Goal: Information Seeking & Learning: Learn about a topic

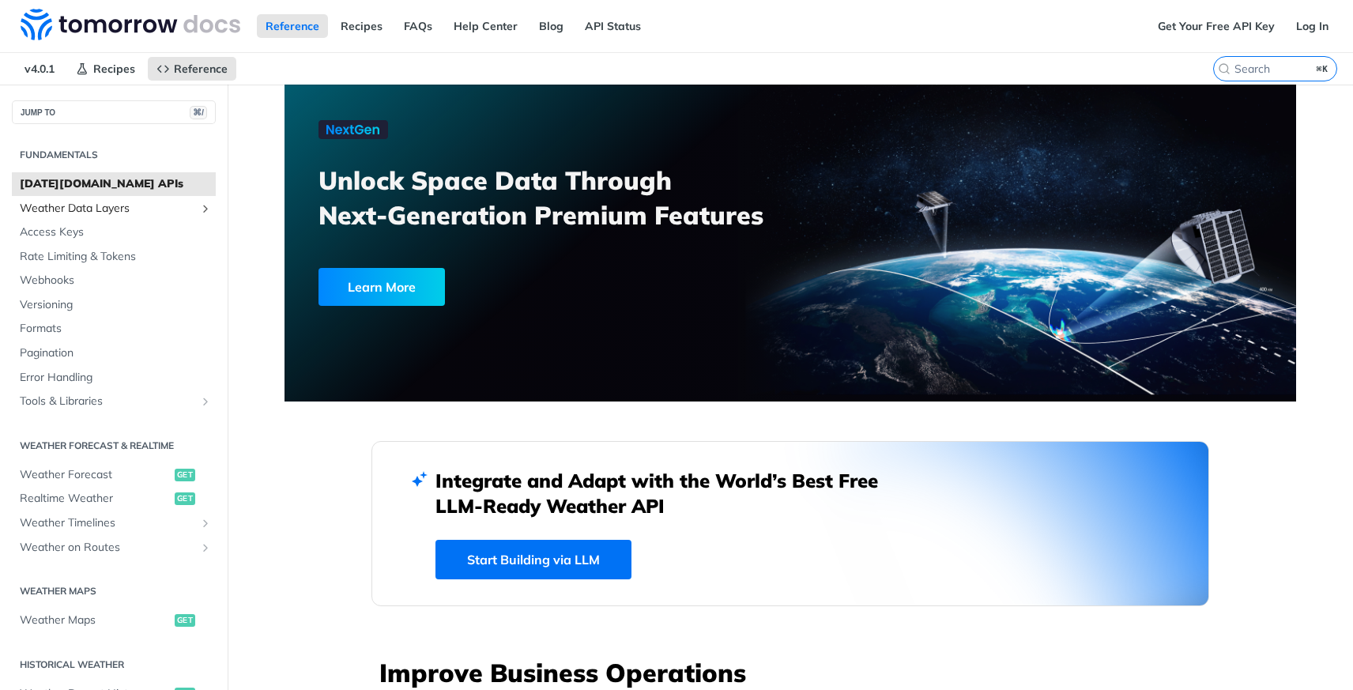
click at [130, 210] on span "Weather Data Layers" at bounding box center [108, 209] width 176 height 16
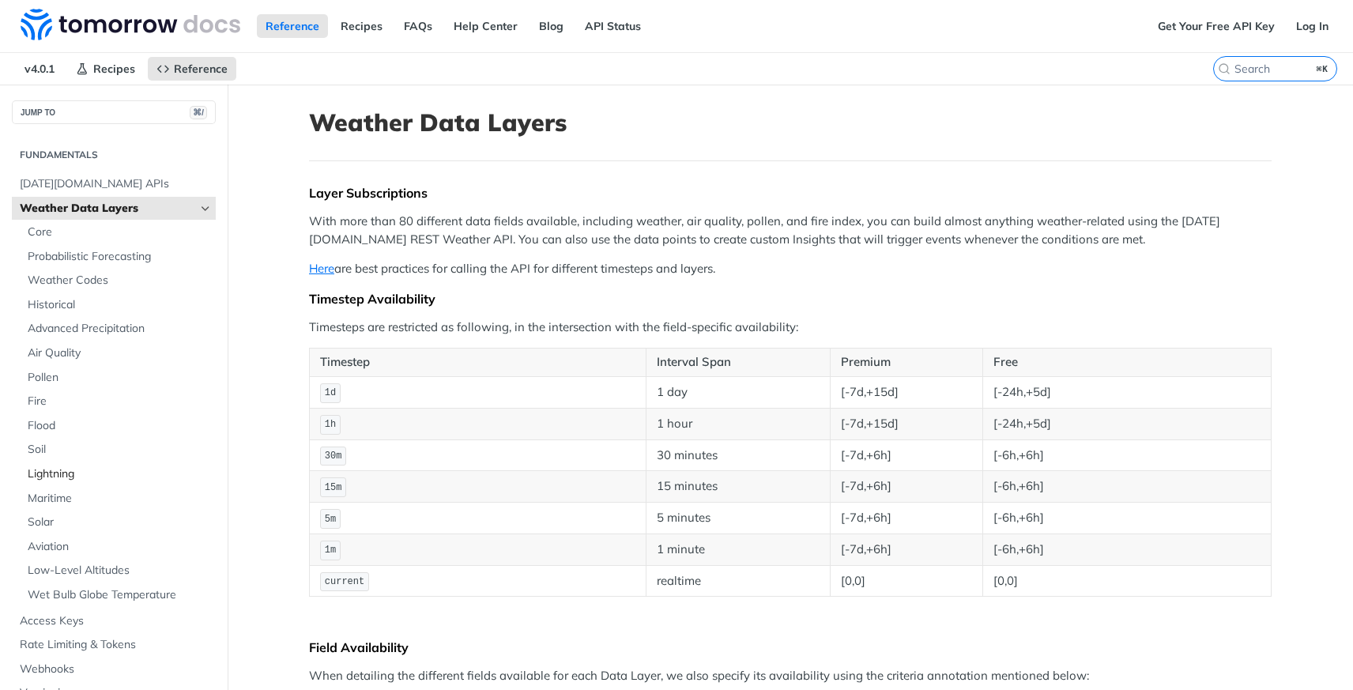
click at [62, 477] on span "Lightning" at bounding box center [120, 474] width 184 height 16
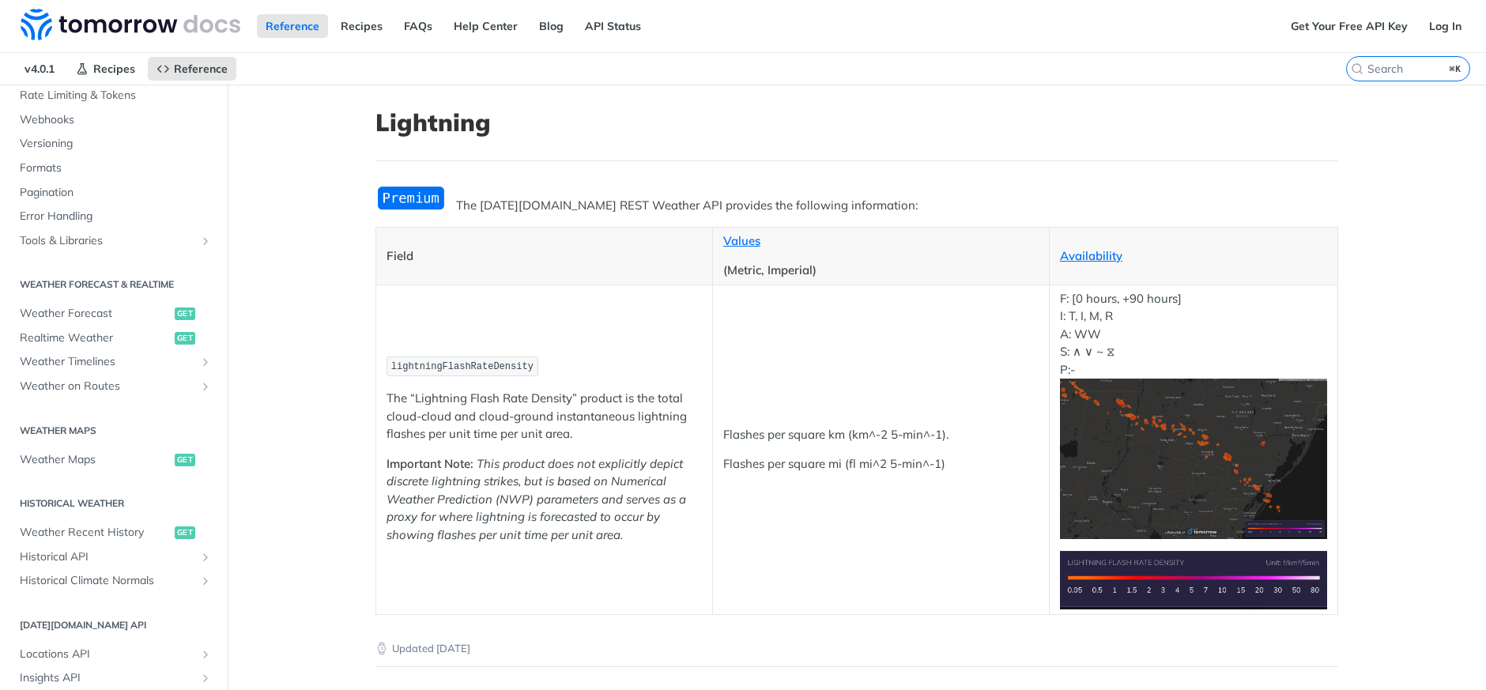
scroll to position [576, 0]
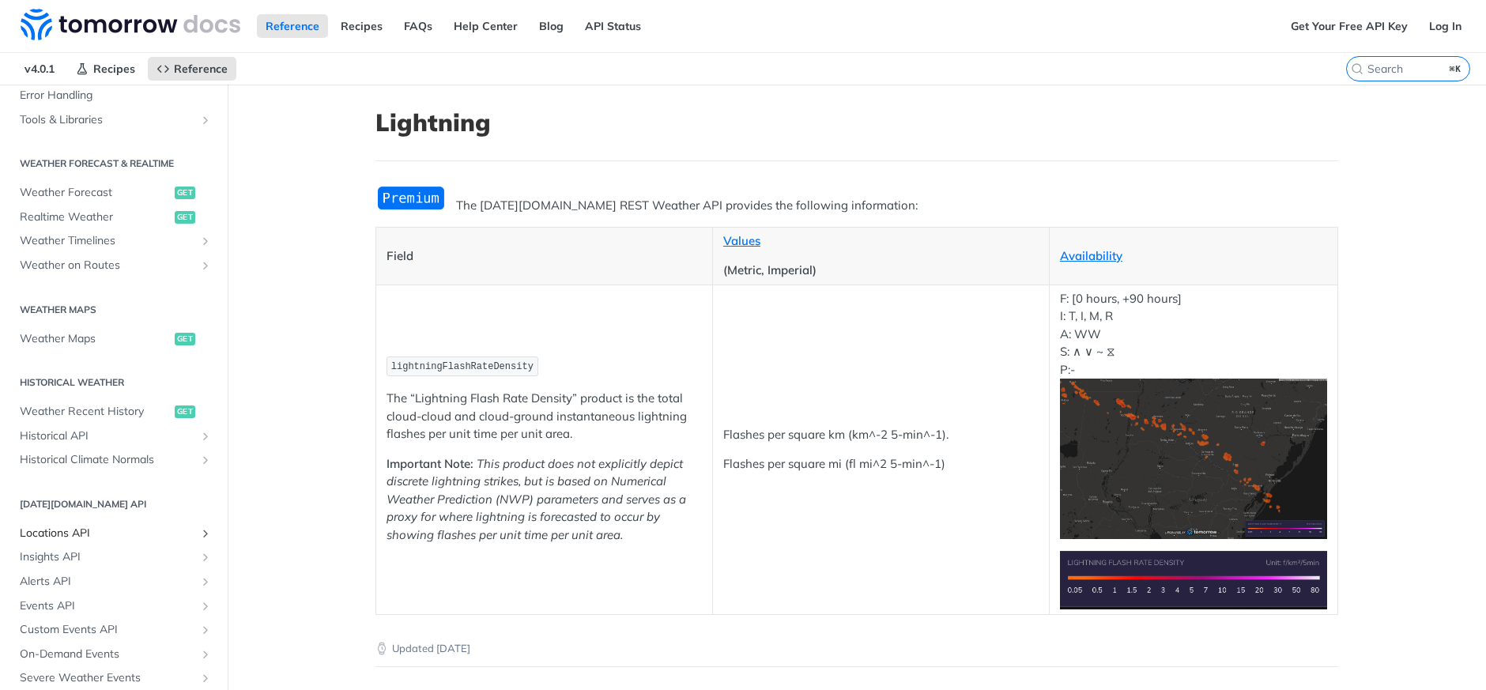
click at [80, 531] on span "Locations API" at bounding box center [108, 534] width 176 height 16
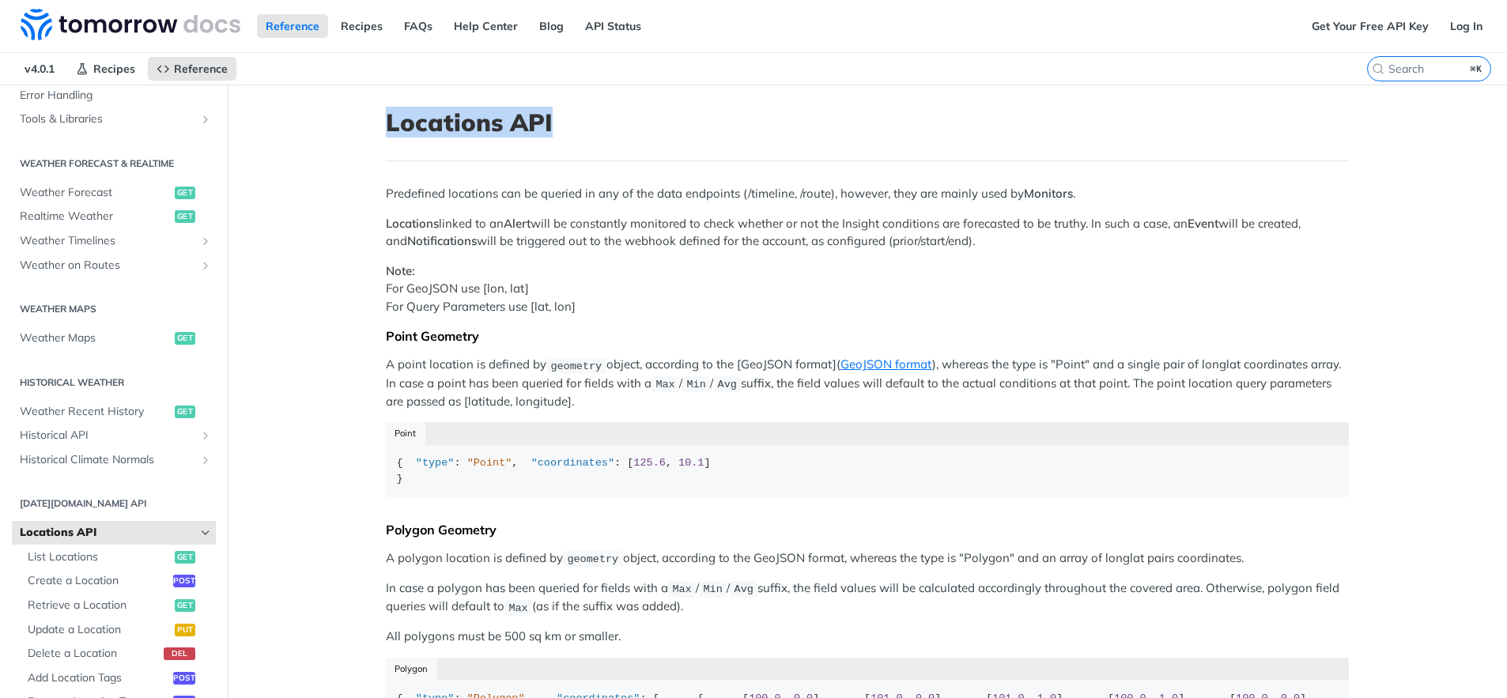
drag, startPoint x: 385, startPoint y: 123, endPoint x: 568, endPoint y: 126, distance: 183.5
click at [568, 126] on h1 "Locations API" at bounding box center [867, 122] width 963 height 28
click at [568, 131] on h1 "Locations API" at bounding box center [867, 122] width 963 height 28
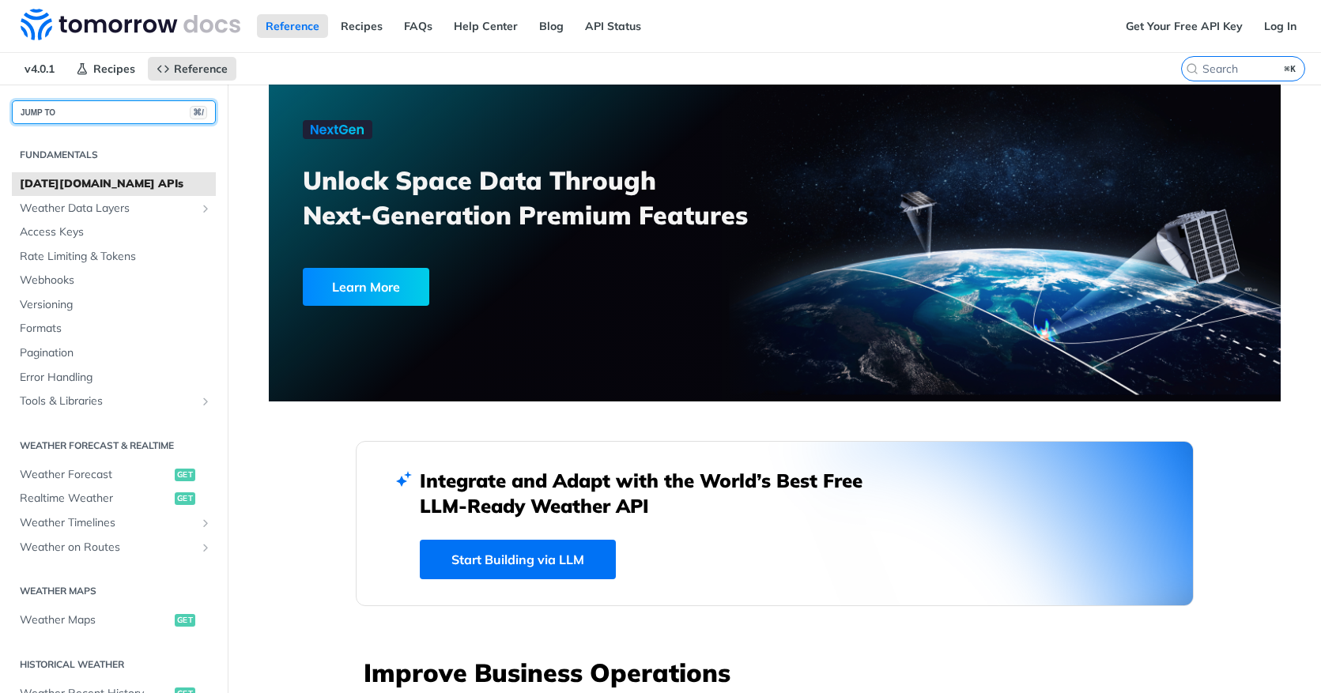
click at [84, 105] on button "JUMP TO ⌘/" at bounding box center [114, 112] width 204 height 24
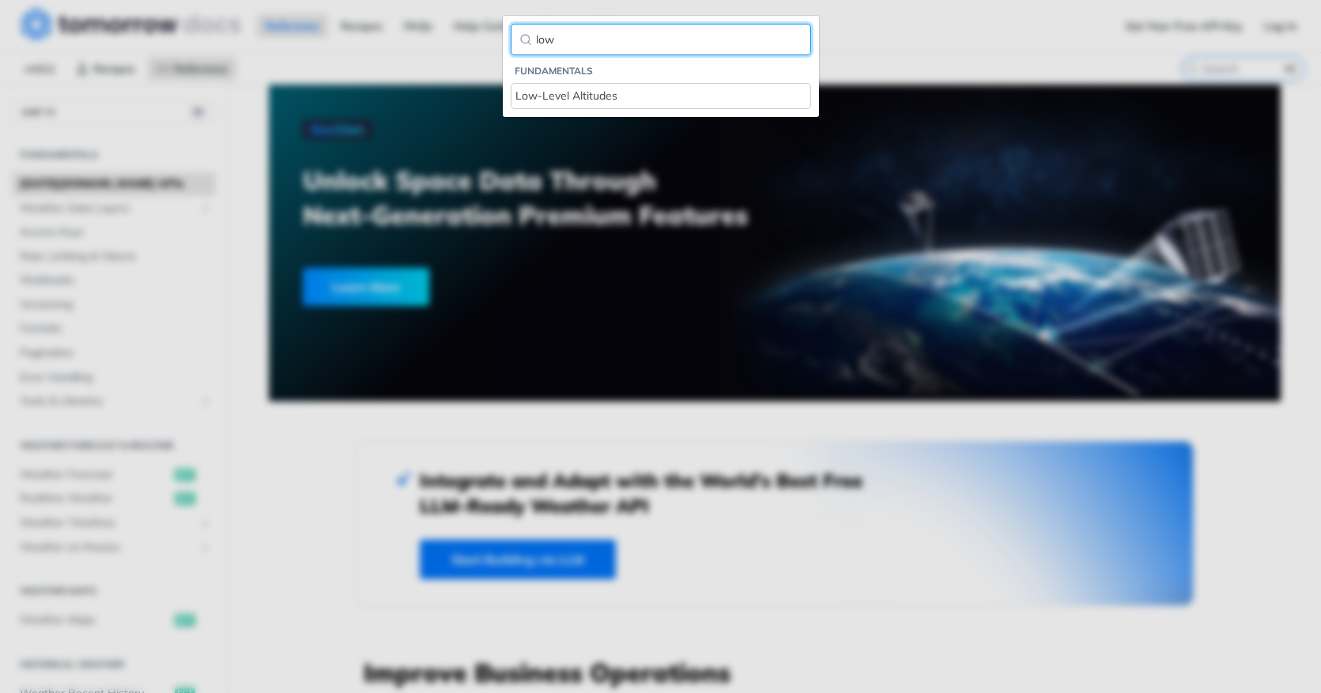
type input "low"
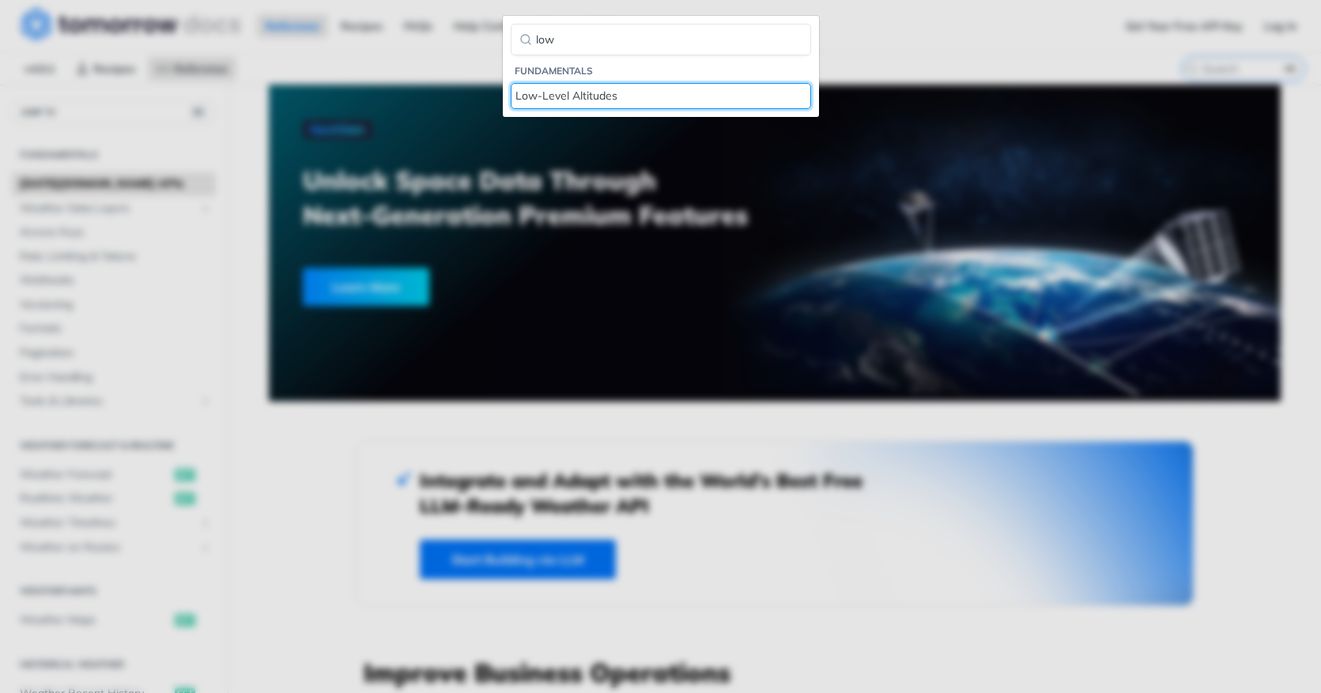
click at [549, 100] on div "Low-Level Altitudes" at bounding box center [660, 96] width 291 height 17
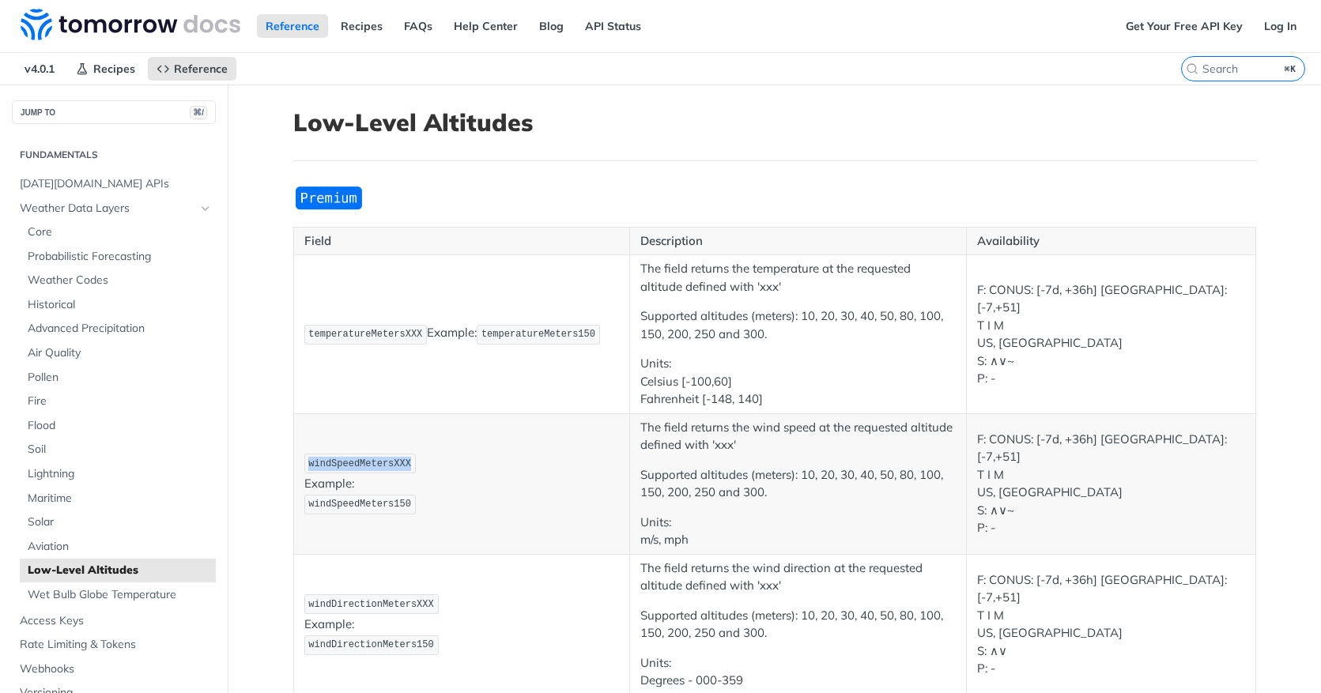
drag, startPoint x: 301, startPoint y: 466, endPoint x: 433, endPoint y: 466, distance: 132.0
click at [421, 466] on p "windSpeedMetersXXX Example: windSpeedMeters150" at bounding box center [461, 483] width 315 height 63
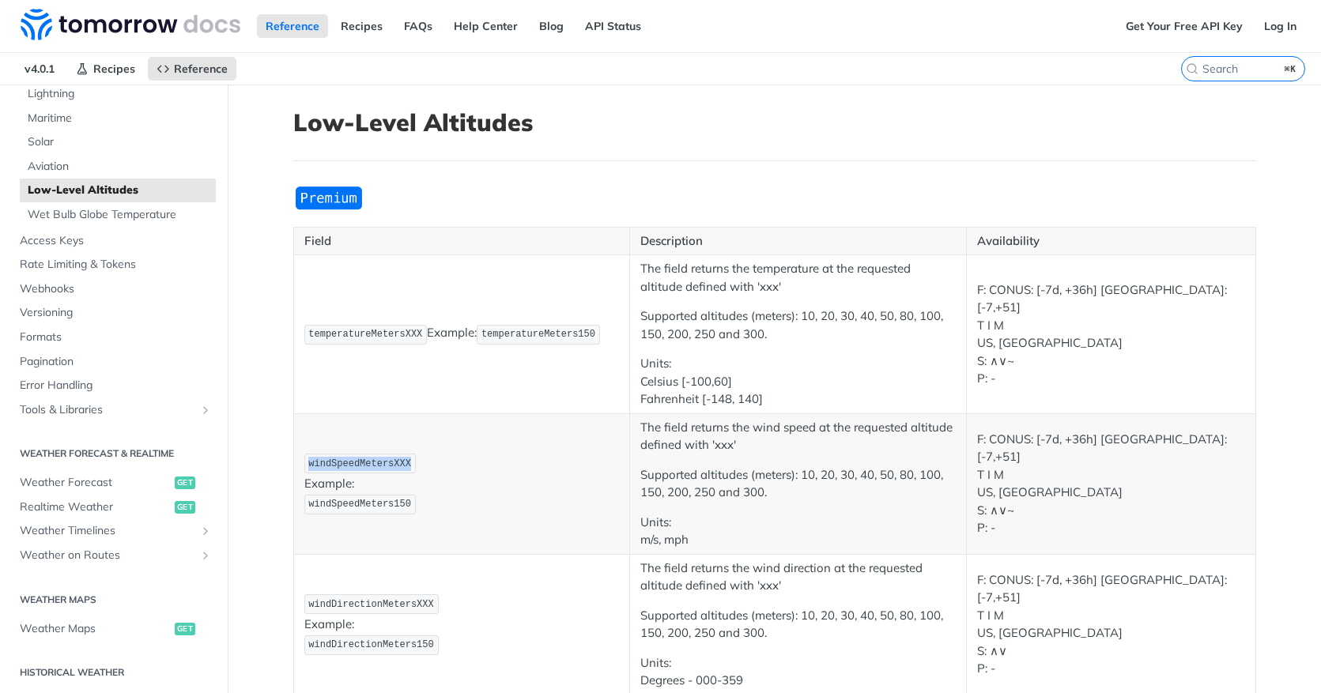
scroll to position [395, 0]
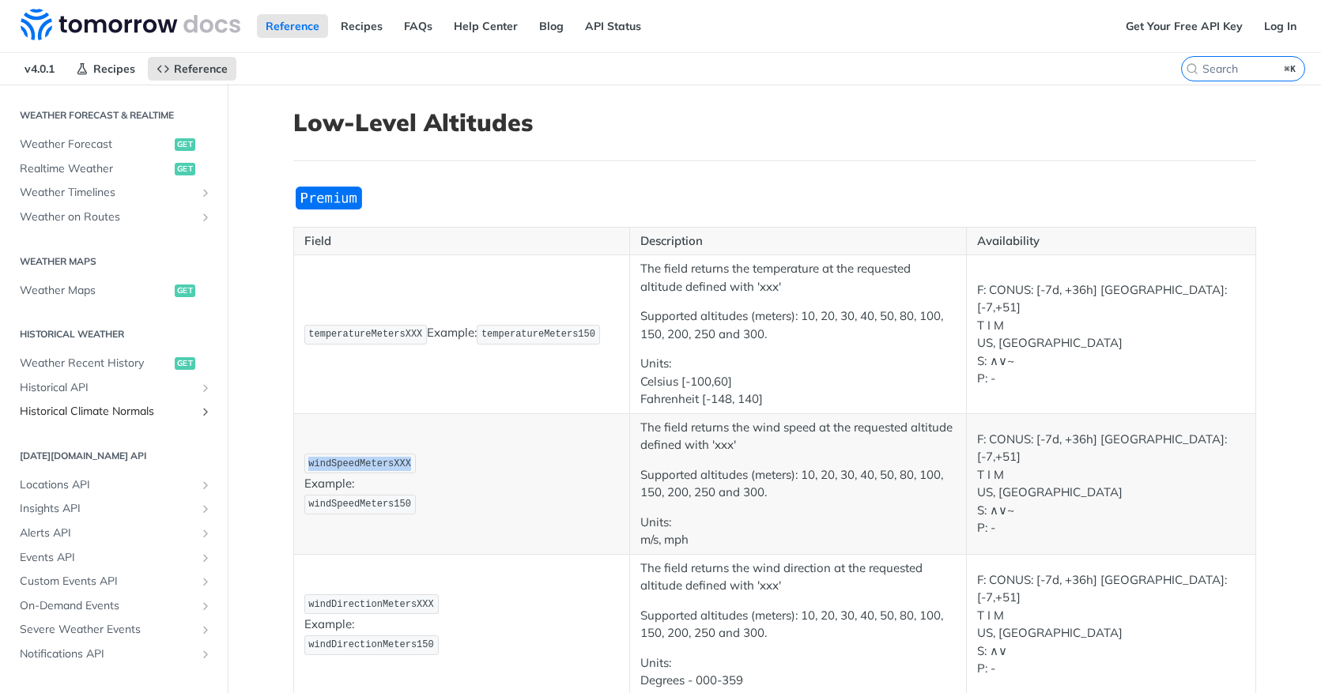
click at [145, 408] on span "Historical Climate Normals" at bounding box center [108, 412] width 176 height 16
